Goal: Task Accomplishment & Management: Use online tool/utility

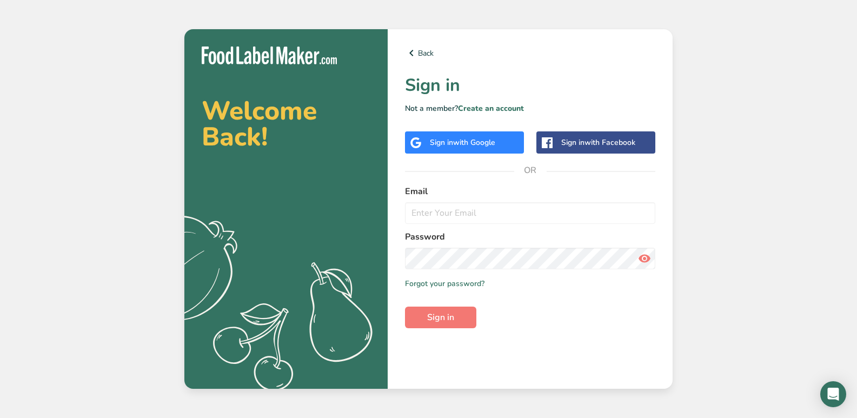
click at [479, 144] on span "with Google" at bounding box center [474, 142] width 42 height 10
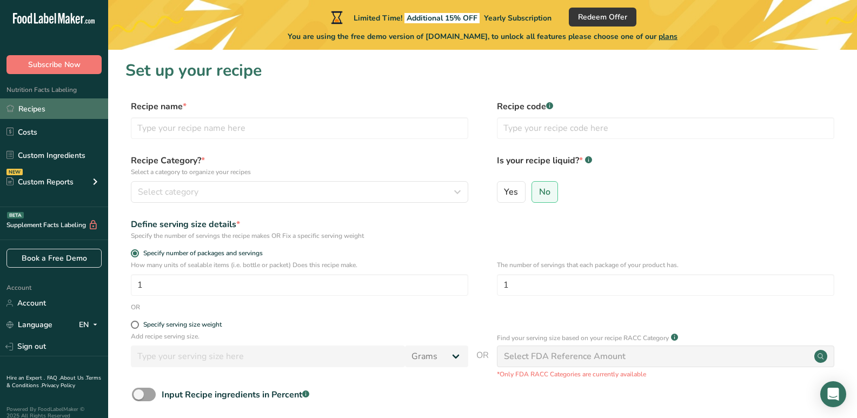
click at [49, 110] on link "Recipes" at bounding box center [54, 108] width 108 height 21
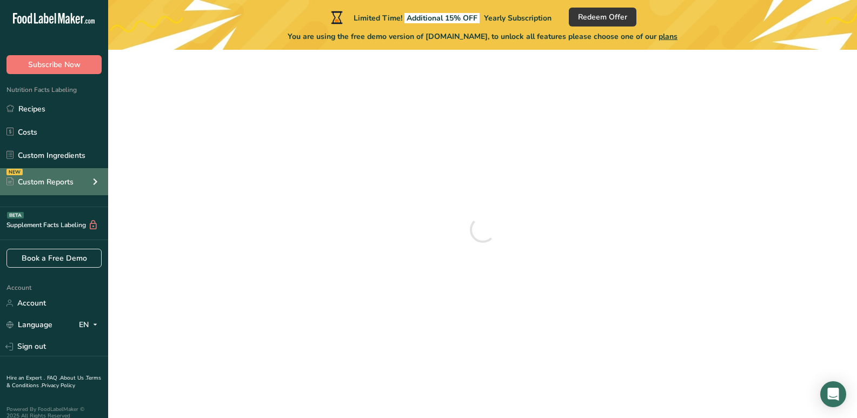
click at [63, 183] on div "Custom Reports" at bounding box center [39, 181] width 67 height 11
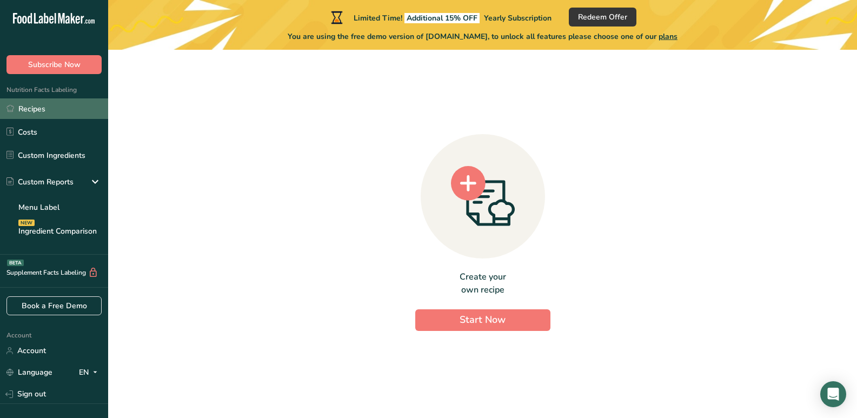
click at [23, 117] on link "Recipes" at bounding box center [54, 108] width 108 height 21
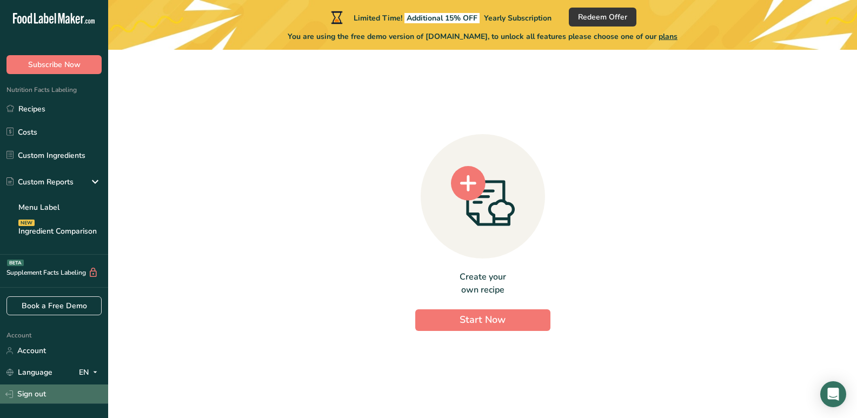
click at [58, 395] on link "Sign out" at bounding box center [54, 393] width 108 height 19
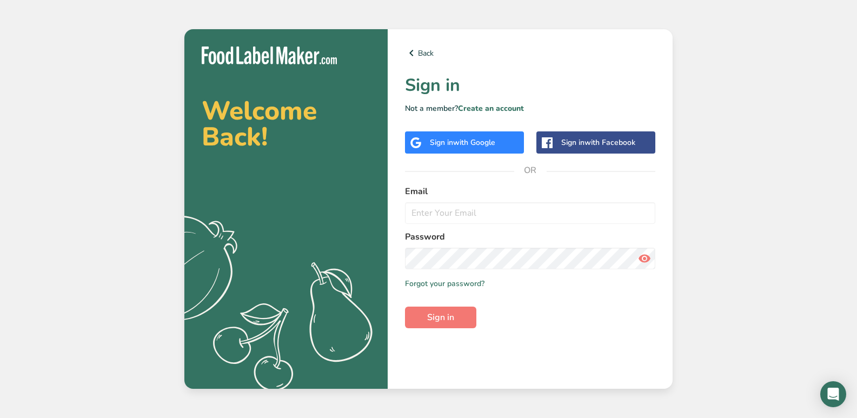
click at [459, 150] on div "Sign in with Google" at bounding box center [464, 142] width 119 height 22
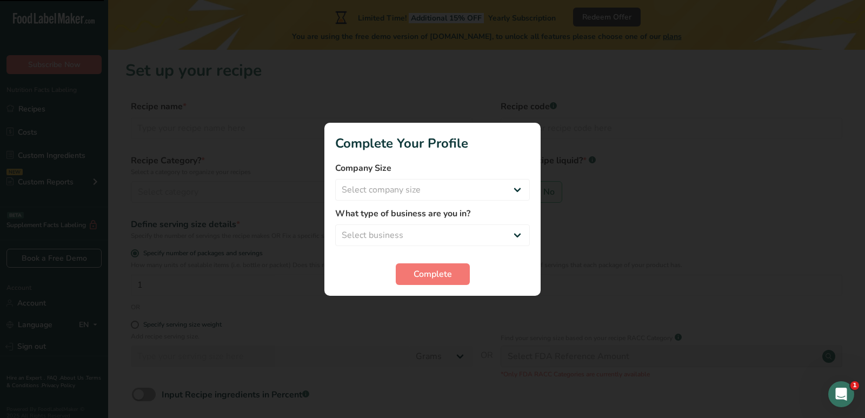
click at [651, 229] on div at bounding box center [432, 209] width 865 height 418
click at [22, 171] on div at bounding box center [432, 209] width 865 height 418
click at [579, 265] on div at bounding box center [432, 209] width 865 height 418
